Goal: Task Accomplishment & Management: Use online tool/utility

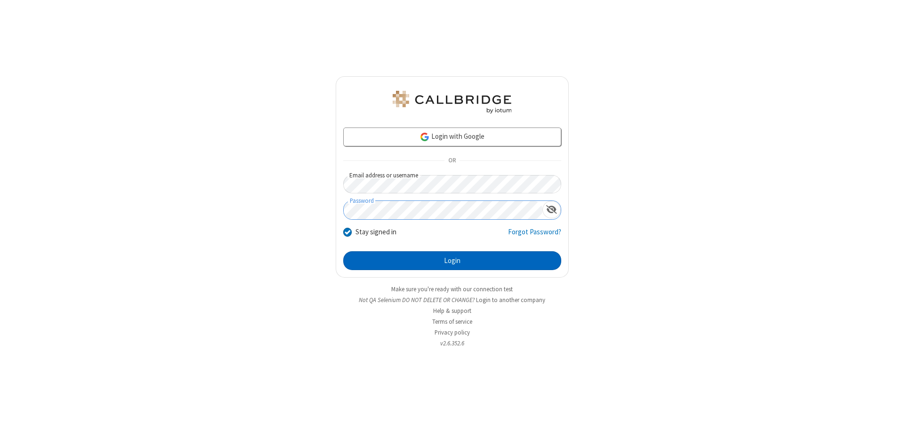
click at [452, 261] on button "Login" at bounding box center [452, 260] width 218 height 19
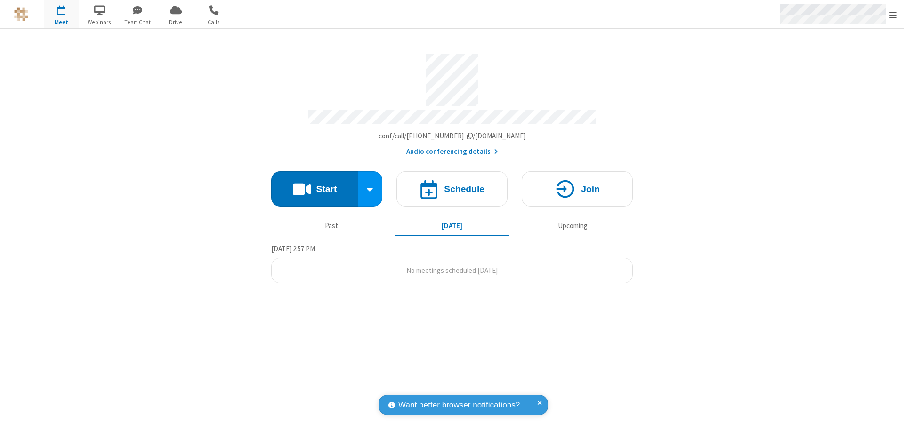
click at [893, 15] on span "Open menu" at bounding box center [893, 14] width 8 height 9
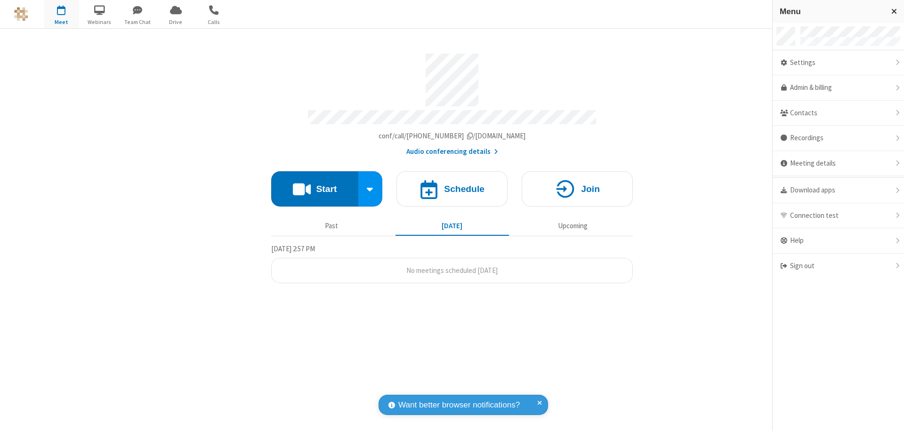
click at [61, 14] on span "button" at bounding box center [61, 10] width 35 height 16
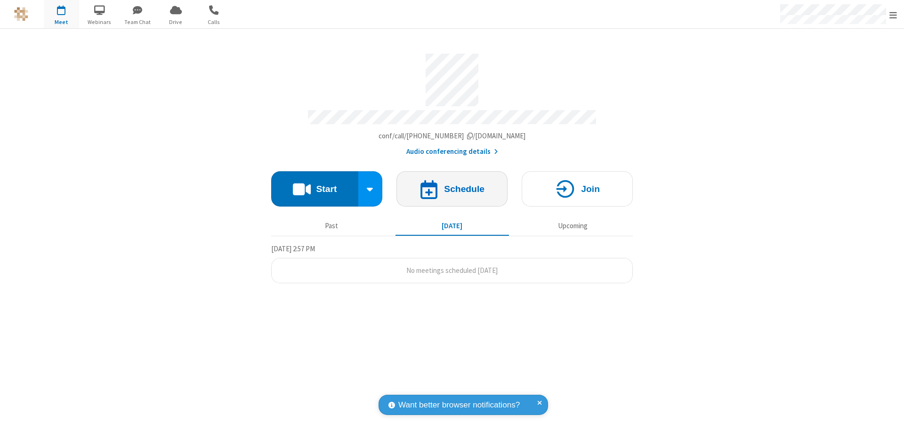
click at [452, 185] on h4 "Schedule" at bounding box center [464, 189] width 40 height 9
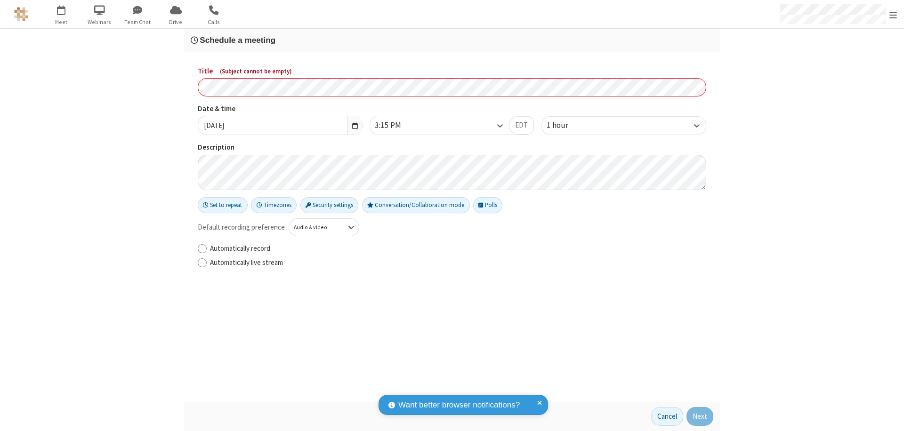
click at [452, 40] on h3 "Schedule a meeting" at bounding box center [452, 40] width 523 height 9
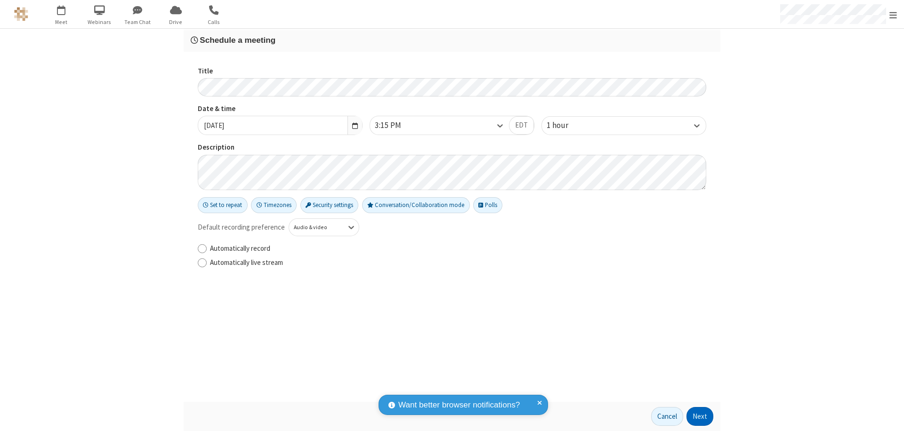
click at [700, 417] on button "Next" at bounding box center [699, 416] width 27 height 19
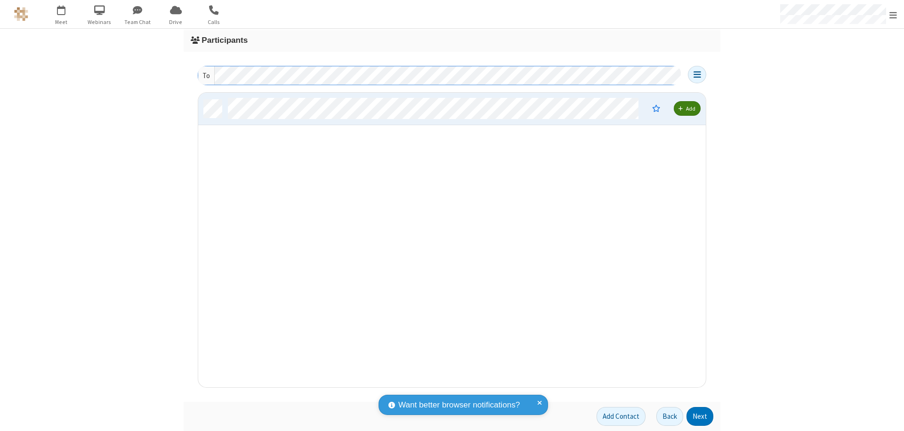
scroll to position [288, 500]
click at [700, 417] on button "Next" at bounding box center [699, 416] width 27 height 19
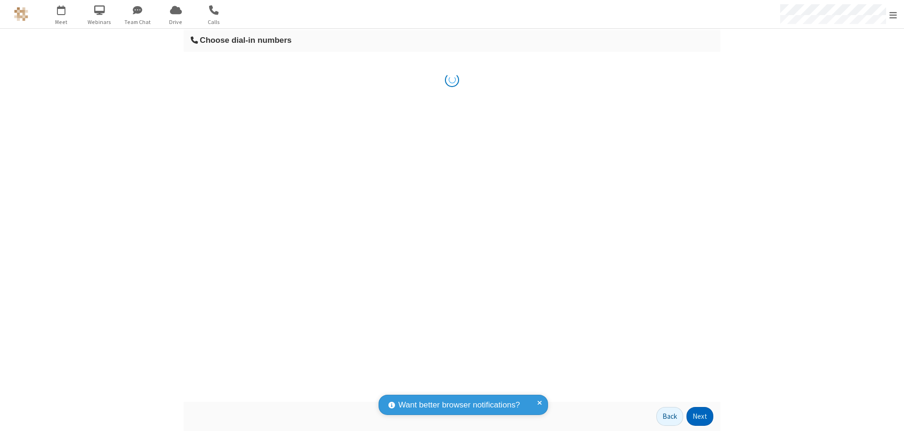
click at [700, 417] on button "Next" at bounding box center [699, 416] width 27 height 19
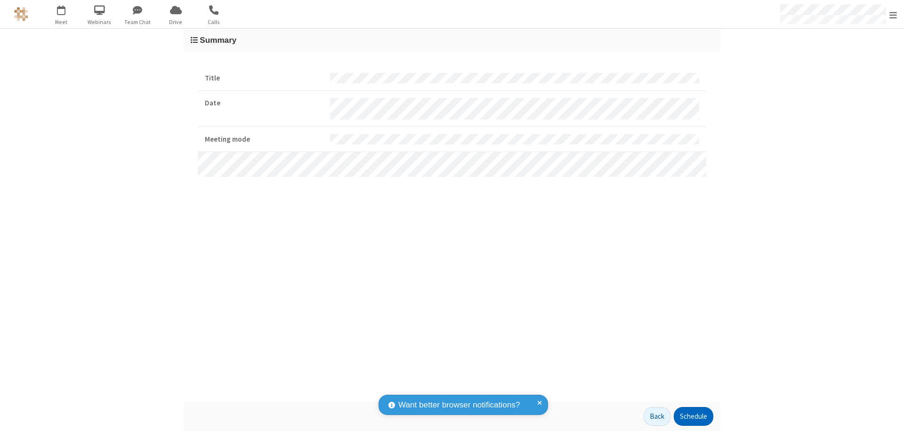
click at [693, 417] on button "Schedule" at bounding box center [694, 416] width 40 height 19
